Goal: Check status: Check status

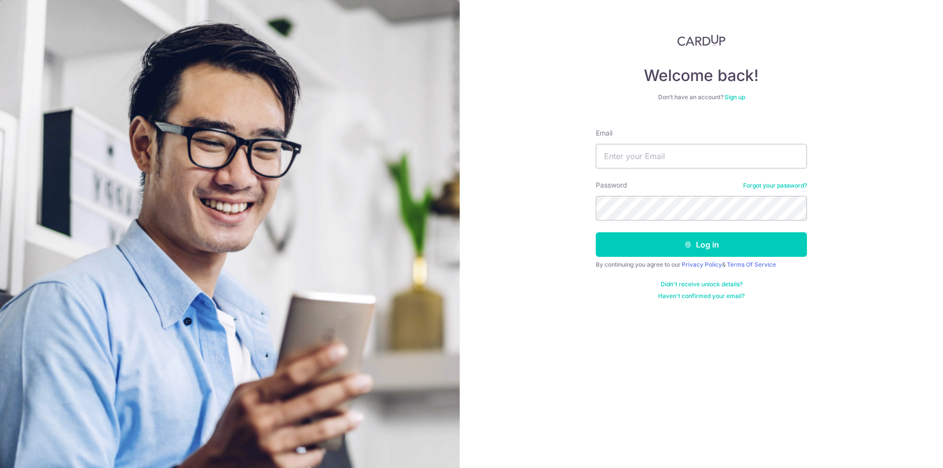
type input "[EMAIL_ADDRESS][DOMAIN_NAME]"
click at [619, 240] on button "Log in" at bounding box center [701, 244] width 211 height 25
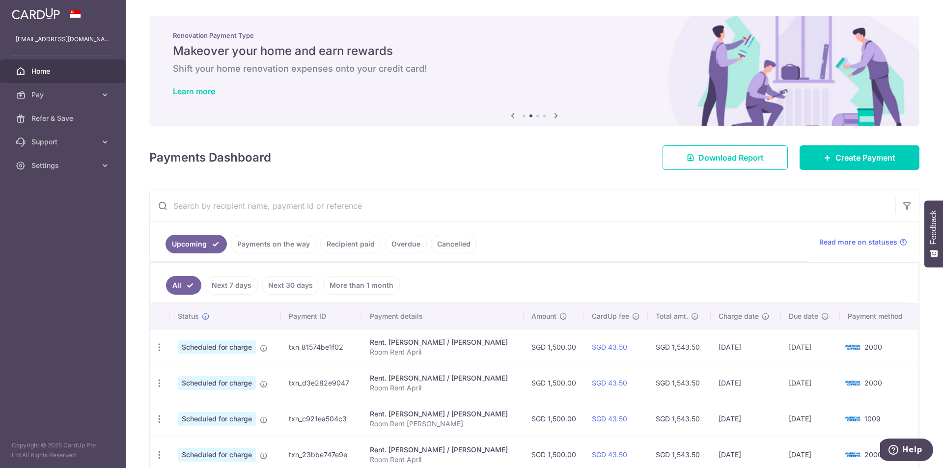
click at [275, 251] on link "Payments on the way" at bounding box center [273, 244] width 85 height 19
